Goal: Information Seeking & Learning: Find specific fact

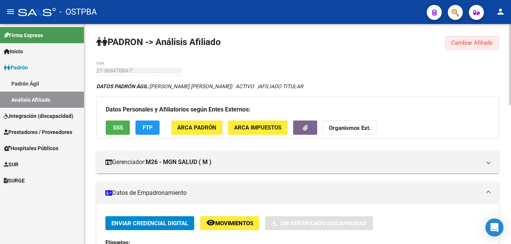
click at [468, 41] on span "Cambiar Afiliado" at bounding box center [472, 42] width 42 height 7
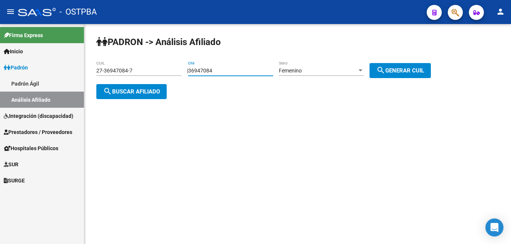
drag, startPoint x: 232, startPoint y: 72, endPoint x: 176, endPoint y: 69, distance: 56.1
click at [176, 69] on app-analisis-afiliado "PADRON -> Análisis Afiliado 27-36947084-7 CUIL | 36947084 DNI Femenino Sexo sea…" at bounding box center [266, 81] width 340 height 27
type input "44163377"
click at [404, 71] on span "search Generar CUIL" at bounding box center [400, 70] width 48 height 7
type input "27-44163377-2"
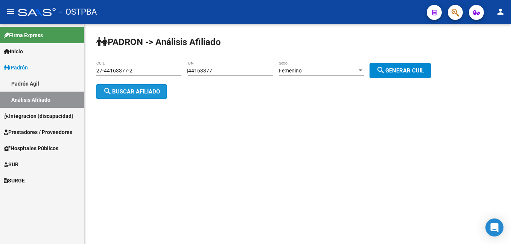
click at [144, 91] on span "search Buscar afiliado" at bounding box center [131, 91] width 57 height 7
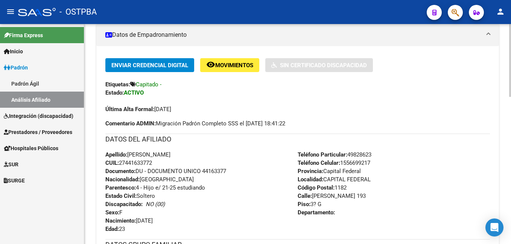
scroll to position [75, 0]
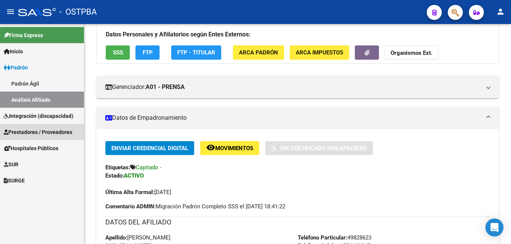
click at [34, 133] on span "Prestadores / Proveedores" at bounding box center [38, 132] width 68 height 8
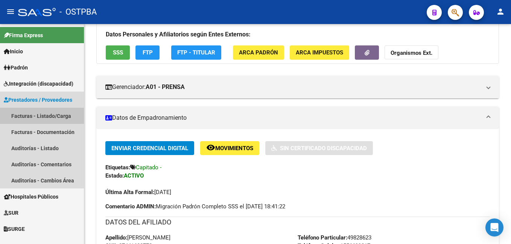
click at [24, 115] on link "Facturas - Listado/Carga" at bounding box center [42, 116] width 84 height 16
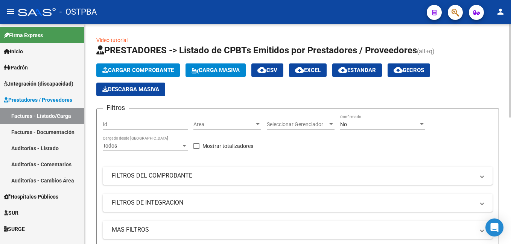
click at [422, 126] on div at bounding box center [421, 124] width 7 height 6
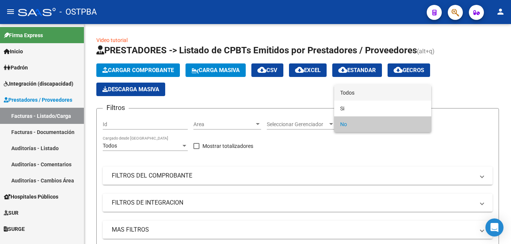
click at [352, 94] on span "Todos" at bounding box center [382, 93] width 85 height 16
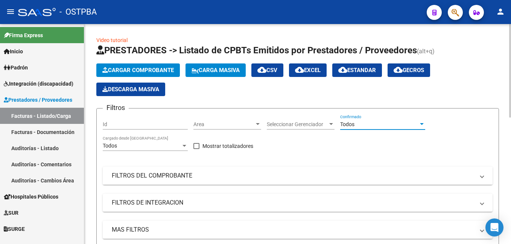
click at [483, 176] on span at bounding box center [481, 176] width 3 height 8
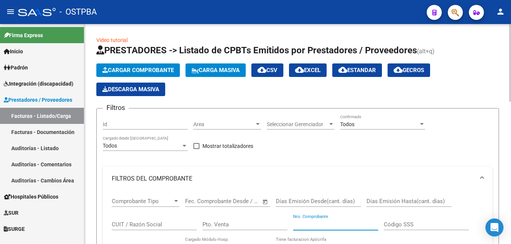
click at [322, 225] on input "Nro. Comprobante" at bounding box center [335, 225] width 85 height 7
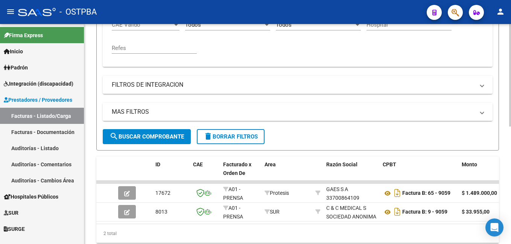
scroll to position [226, 0]
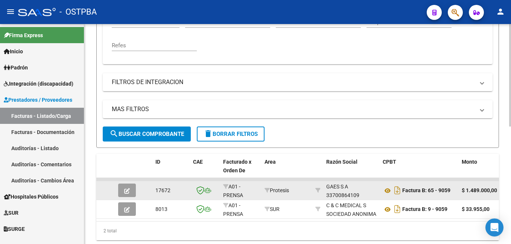
type input "9059"
click at [129, 191] on icon "button" at bounding box center [127, 191] width 6 height 6
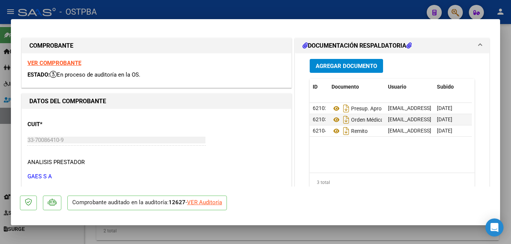
click at [349, 63] on span "Agregar Documento" at bounding box center [346, 66] width 61 height 7
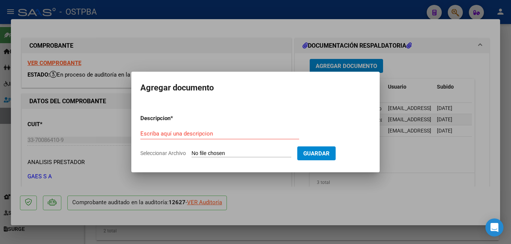
click at [171, 154] on span "Seleccionar Archivo" at bounding box center [163, 153] width 46 height 6
click at [191, 154] on input "Seleccionar Archivo" at bounding box center [241, 153] width 100 height 7
type input "C:\fakepath\Auditoría_20250915_0001.pdf"
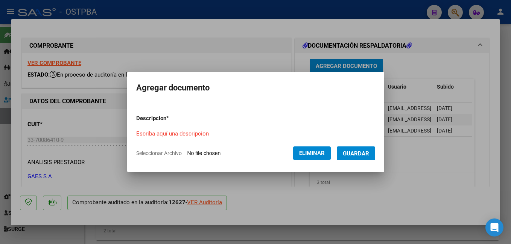
click at [202, 133] on input "Escriba aquí una descripcion" at bounding box center [218, 134] width 165 height 7
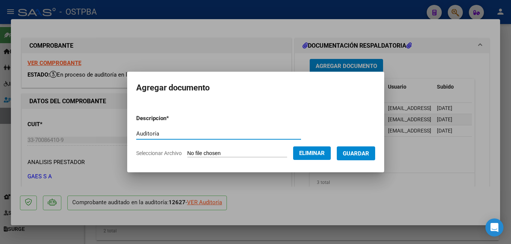
type input "Auditoría"
click at [369, 156] on span "Guardar" at bounding box center [356, 153] width 26 height 7
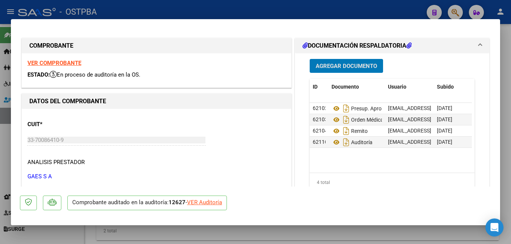
click at [221, 8] on div at bounding box center [255, 122] width 511 height 244
type input "$ 0,00"
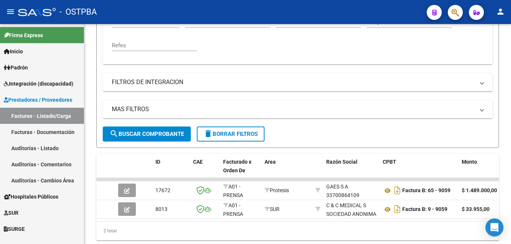
click at [27, 65] on span "Padrón" at bounding box center [16, 68] width 24 height 8
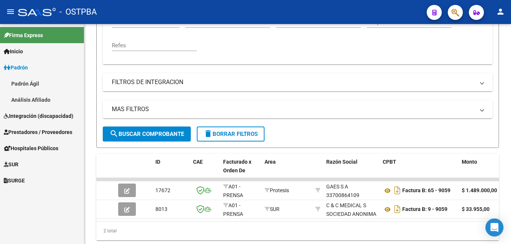
click at [30, 79] on link "Padrón Ágil" at bounding box center [42, 84] width 84 height 16
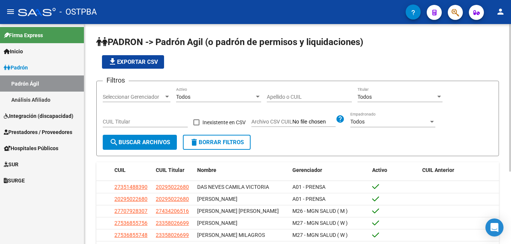
click at [314, 96] on input "Apellido o CUIL" at bounding box center [309, 97] width 85 height 6
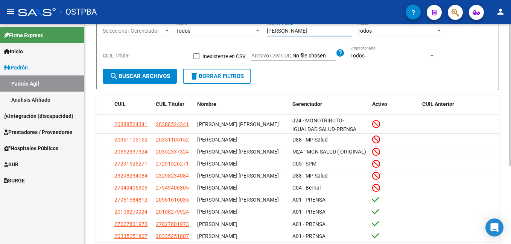
scroll to position [75, 0]
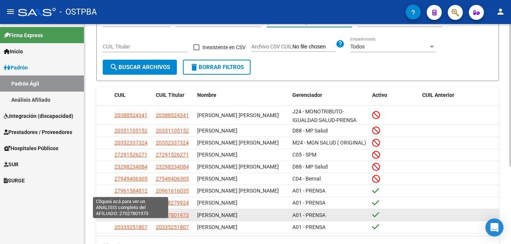
type input "[PERSON_NAME]"
click at [129, 219] on span "27027801973" at bounding box center [130, 215] width 33 height 6
type textarea "27027801973"
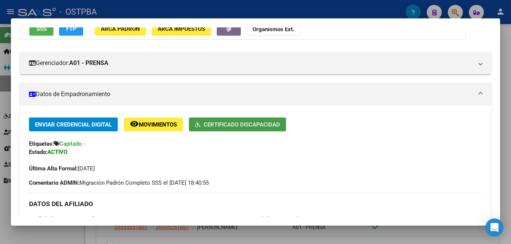
click at [250, 118] on button "Certificado Discapacidad" at bounding box center [237, 125] width 97 height 14
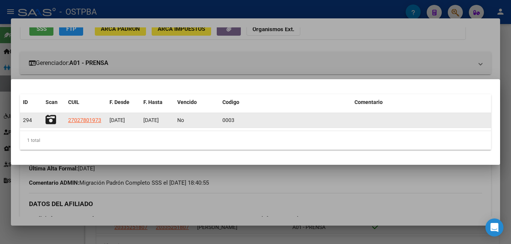
click at [48, 122] on icon at bounding box center [51, 120] width 11 height 11
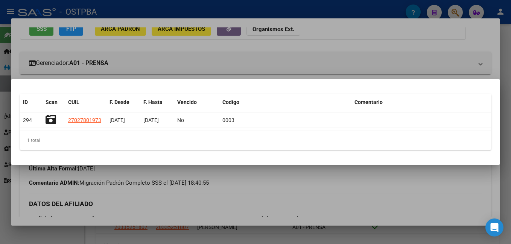
click at [176, 7] on div at bounding box center [255, 122] width 511 height 244
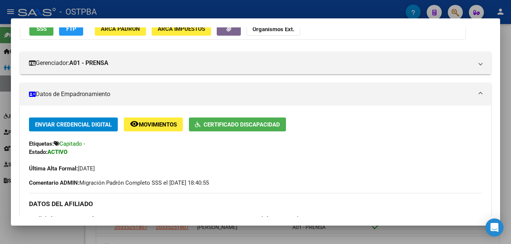
click at [244, 5] on div at bounding box center [255, 122] width 511 height 244
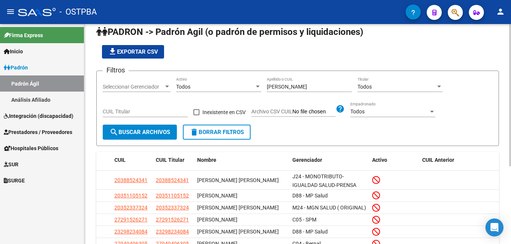
scroll to position [0, 0]
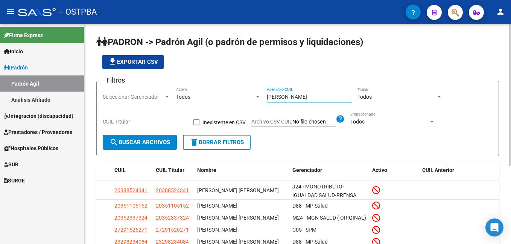
drag, startPoint x: 305, startPoint y: 100, endPoint x: 240, endPoint y: 94, distance: 64.6
click at [240, 94] on div "Filtros Seleccionar Gerenciador Seleccionar Gerenciador Todos Activo [PERSON_NA…" at bounding box center [298, 111] width 390 height 48
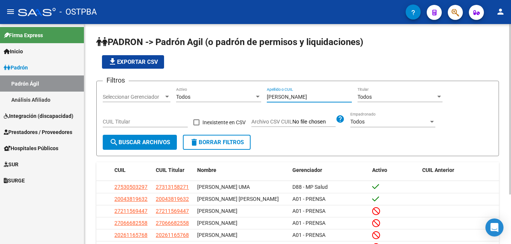
type input "[PERSON_NAME]"
click at [167, 98] on div at bounding box center [167, 97] width 4 height 2
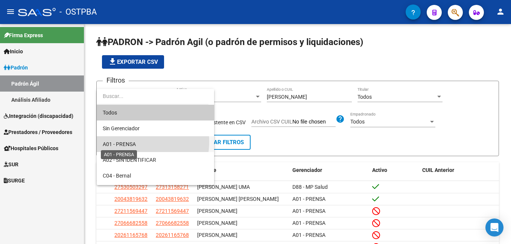
click at [131, 142] on span "A01 - PRENSA" at bounding box center [119, 144] width 33 height 6
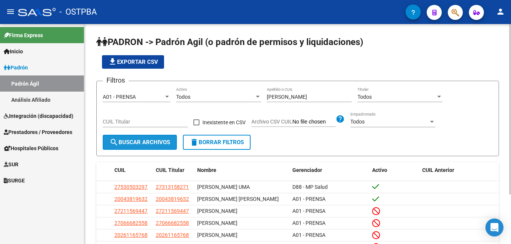
click at [131, 141] on span "search Buscar Archivos" at bounding box center [139, 142] width 61 height 7
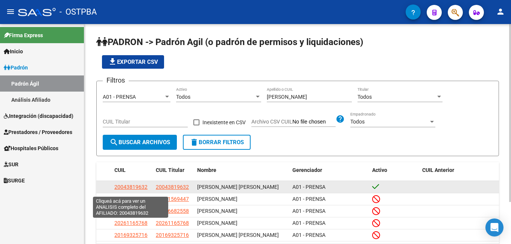
click at [134, 190] on span "20043819632" at bounding box center [130, 187] width 33 height 6
type textarea "20043819632"
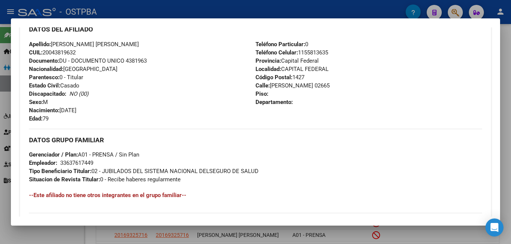
scroll to position [263, 0]
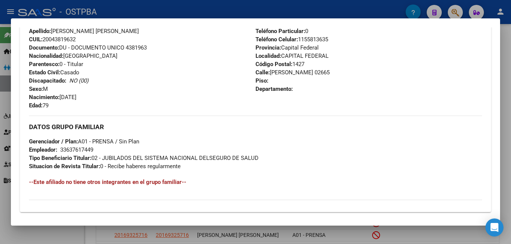
click at [221, 11] on div at bounding box center [255, 122] width 511 height 244
